Goal: Task Accomplishment & Management: Use online tool/utility

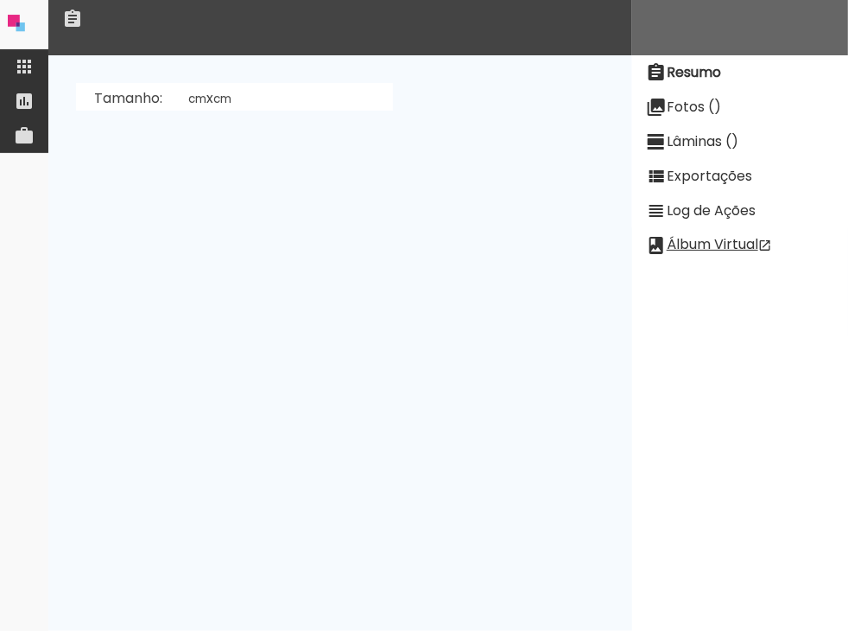
click at [31, 70] on iron-icon at bounding box center [24, 66] width 21 height 21
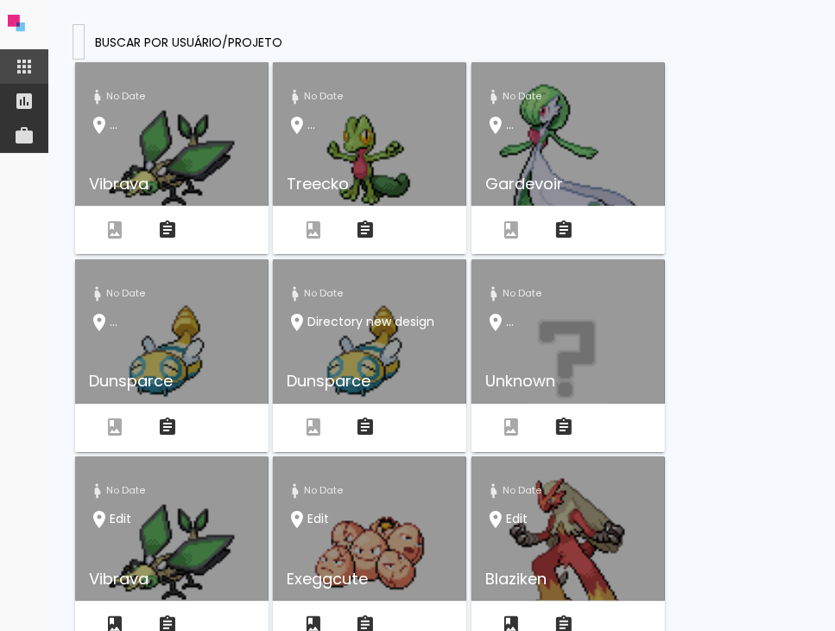
click at [79, 42] on input at bounding box center [79, 41] width 0 height 18
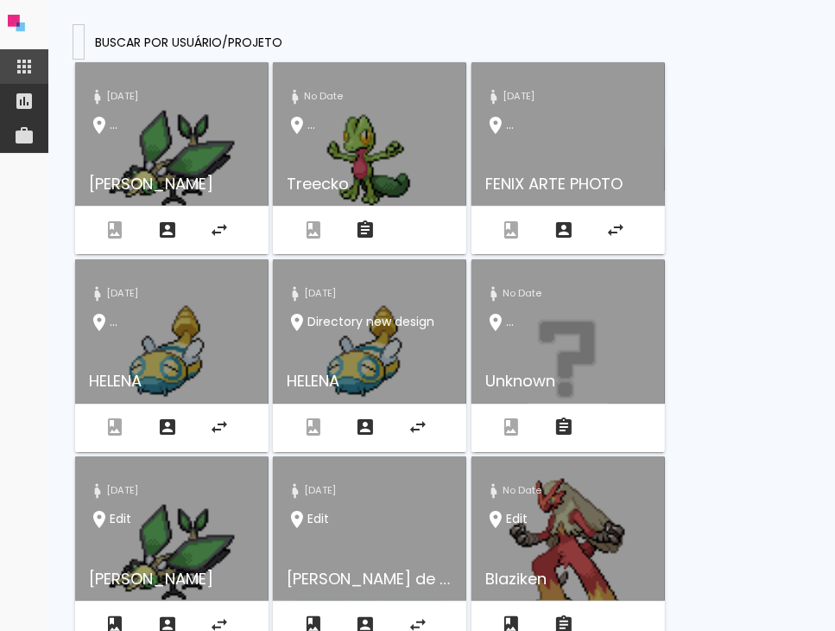
type input "[EMAIL_ADDRESS][DOMAIN_NAME]"
type paper-input "[EMAIL_ADDRESS][DOMAIN_NAME]"
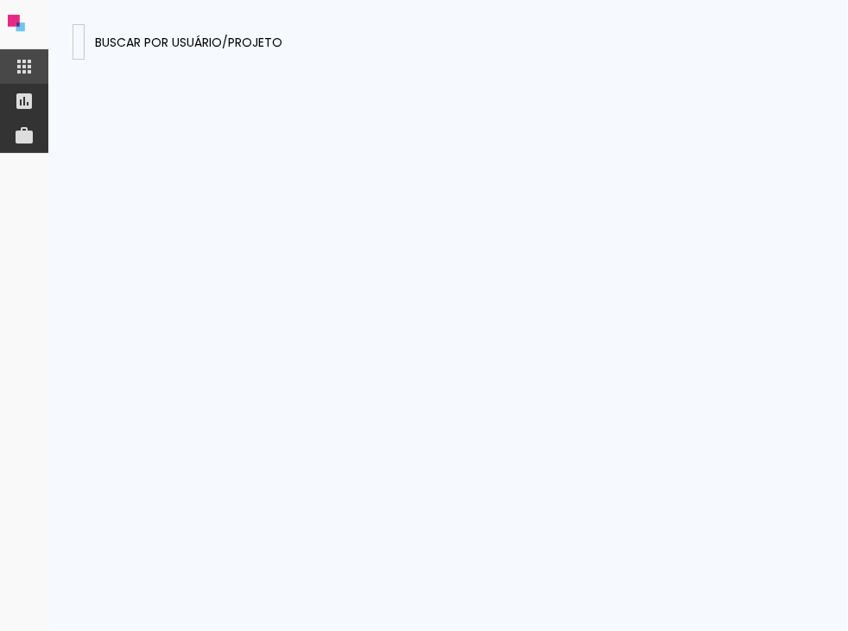
click at [587, 250] on presences-panel at bounding box center [448, 315] width 800 height 631
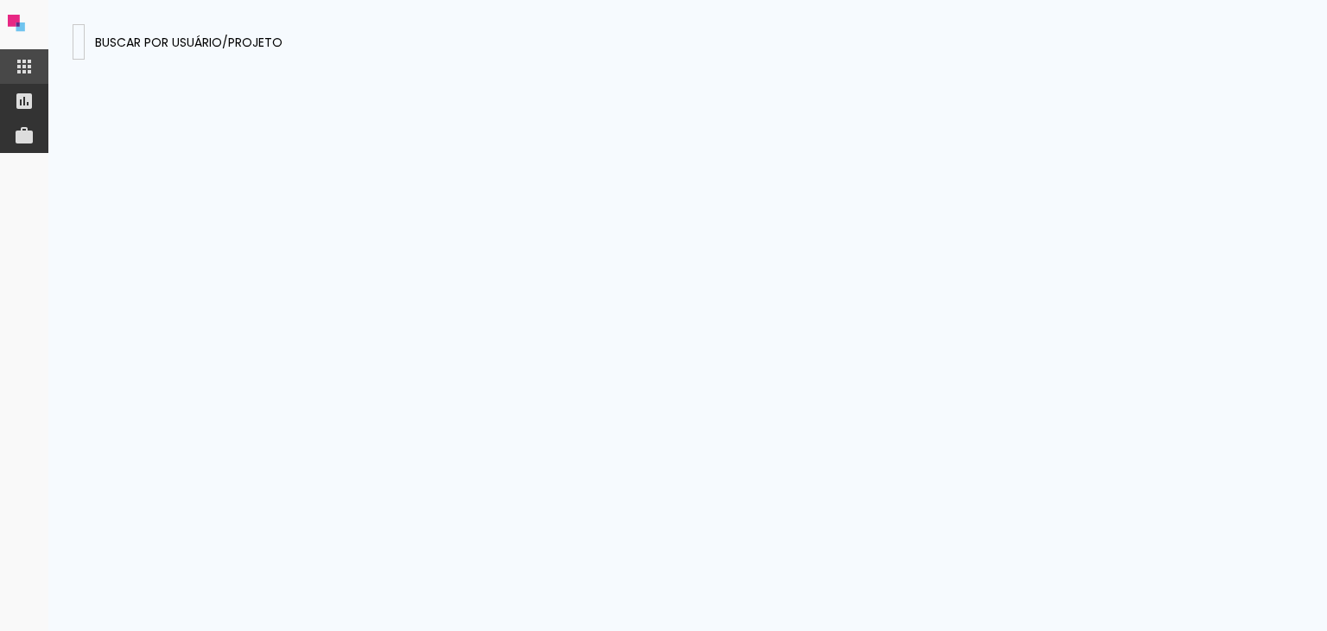
paste input "[EMAIL_ADDRESS][DOMAIN_NAME]"
type input "[EMAIL_ADDRESS][DOMAIN_NAME]"
type paper-input "[EMAIL_ADDRESS][DOMAIN_NAME]"
